Goal: Find specific page/section: Find specific page/section

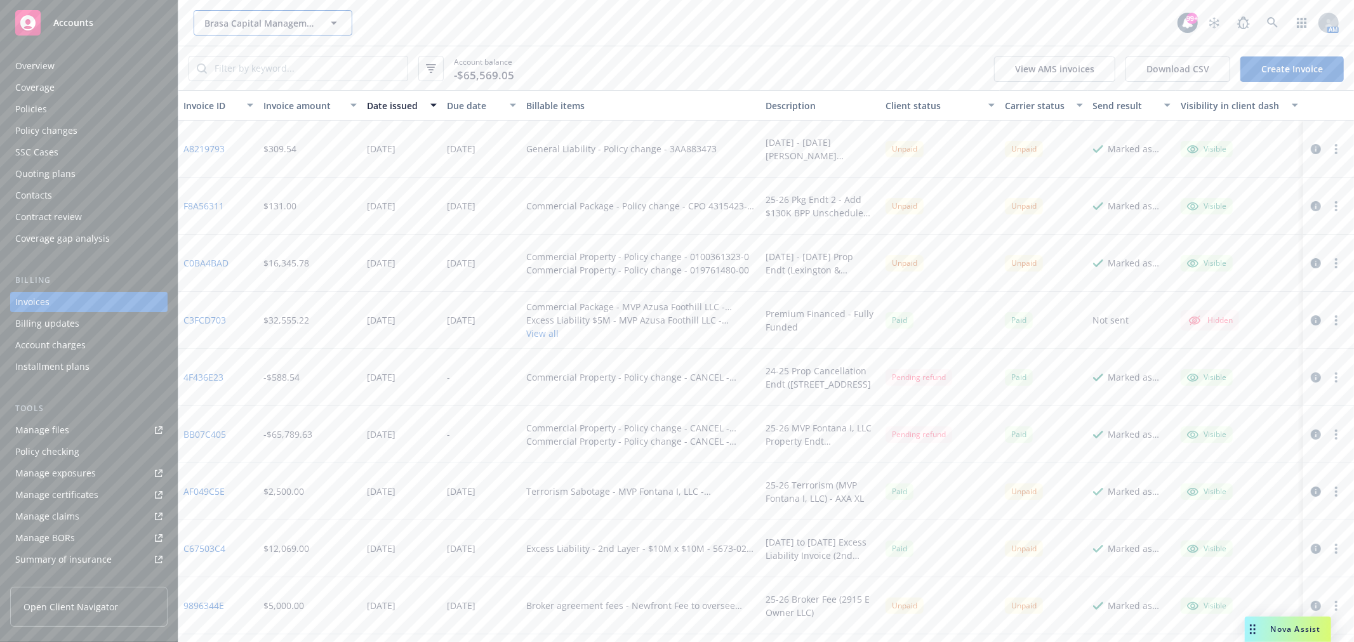
click at [225, 29] on button "Brasa Capital Management, LLC" at bounding box center [273, 22] width 159 height 25
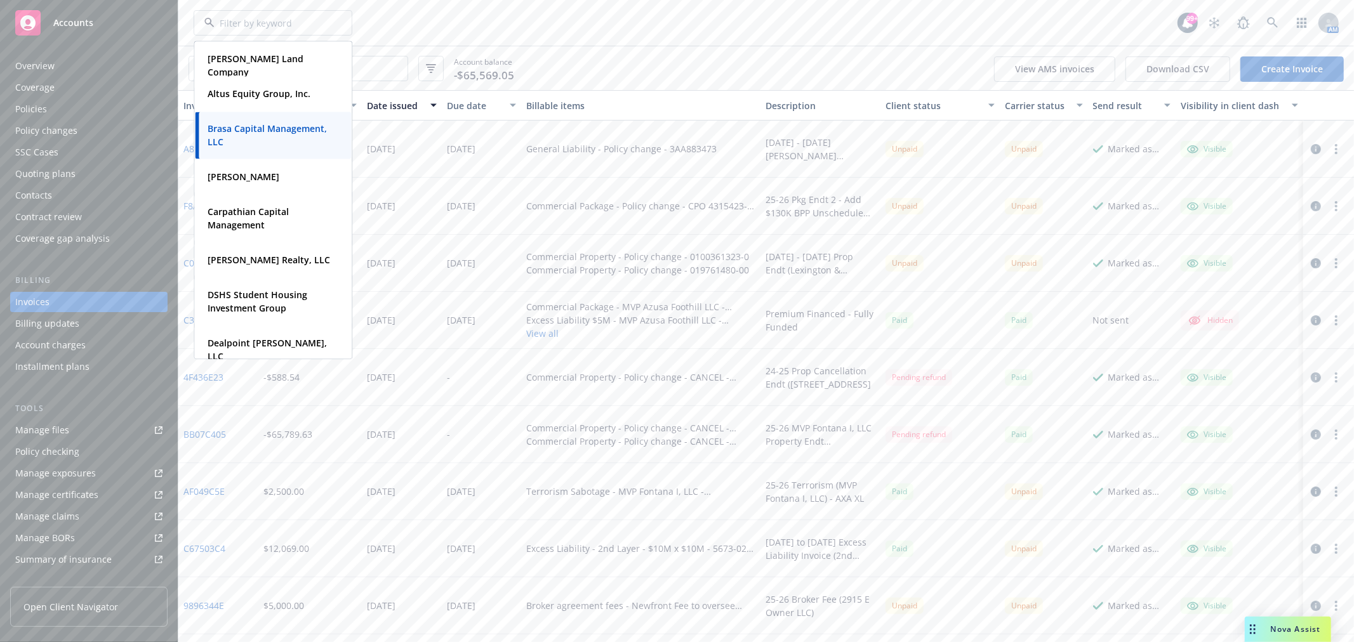
type input "S"
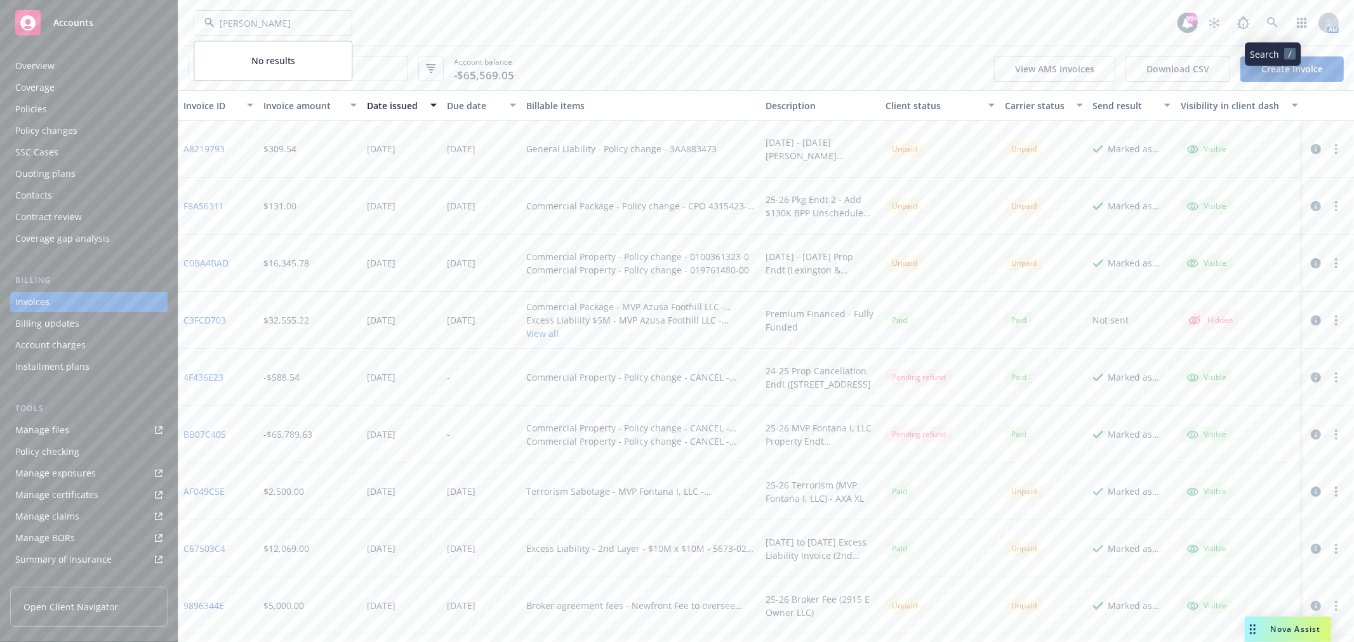
type input "[PERSON_NAME]"
click at [1268, 24] on icon at bounding box center [1272, 22] width 11 height 11
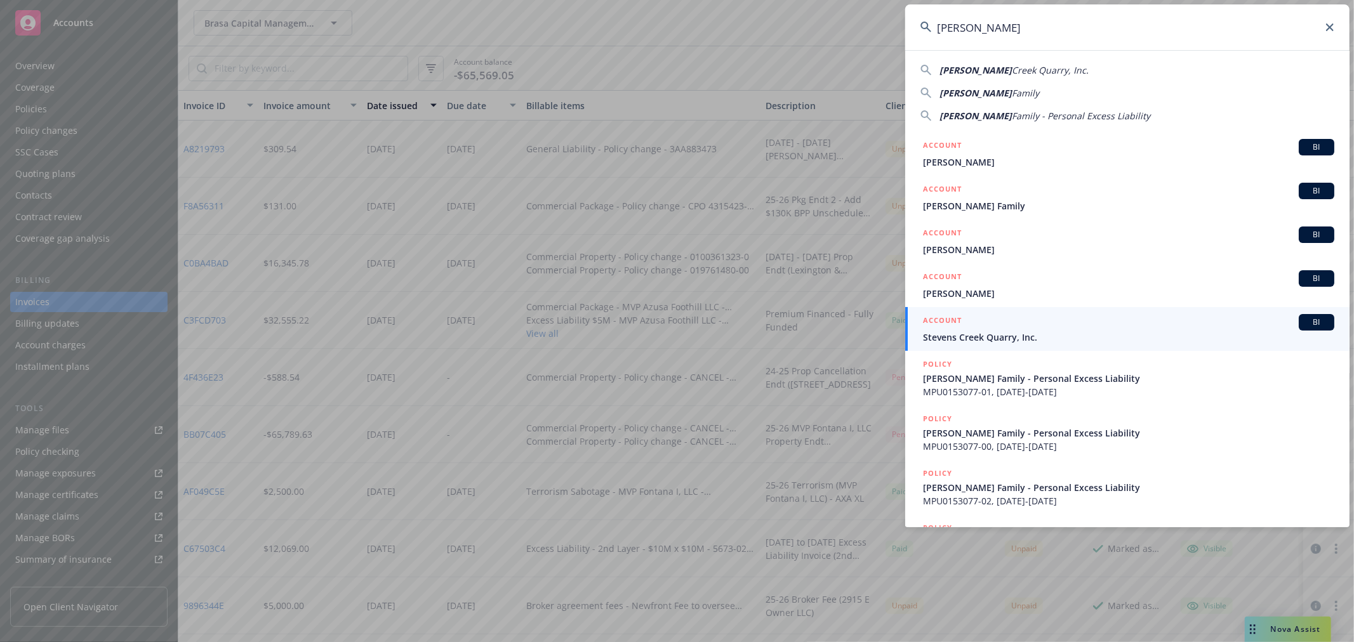
click at [948, 30] on input "[PERSON_NAME]" at bounding box center [1127, 27] width 444 height 46
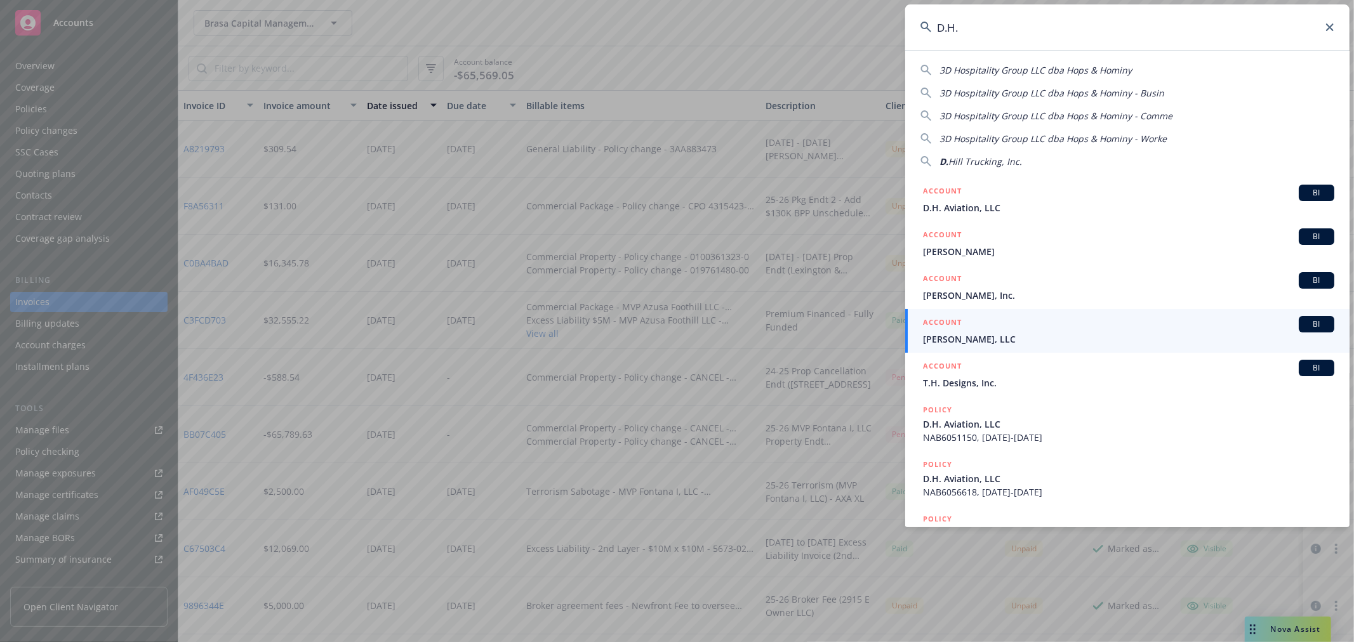
type input "D.H."
